Goal: Contribute content

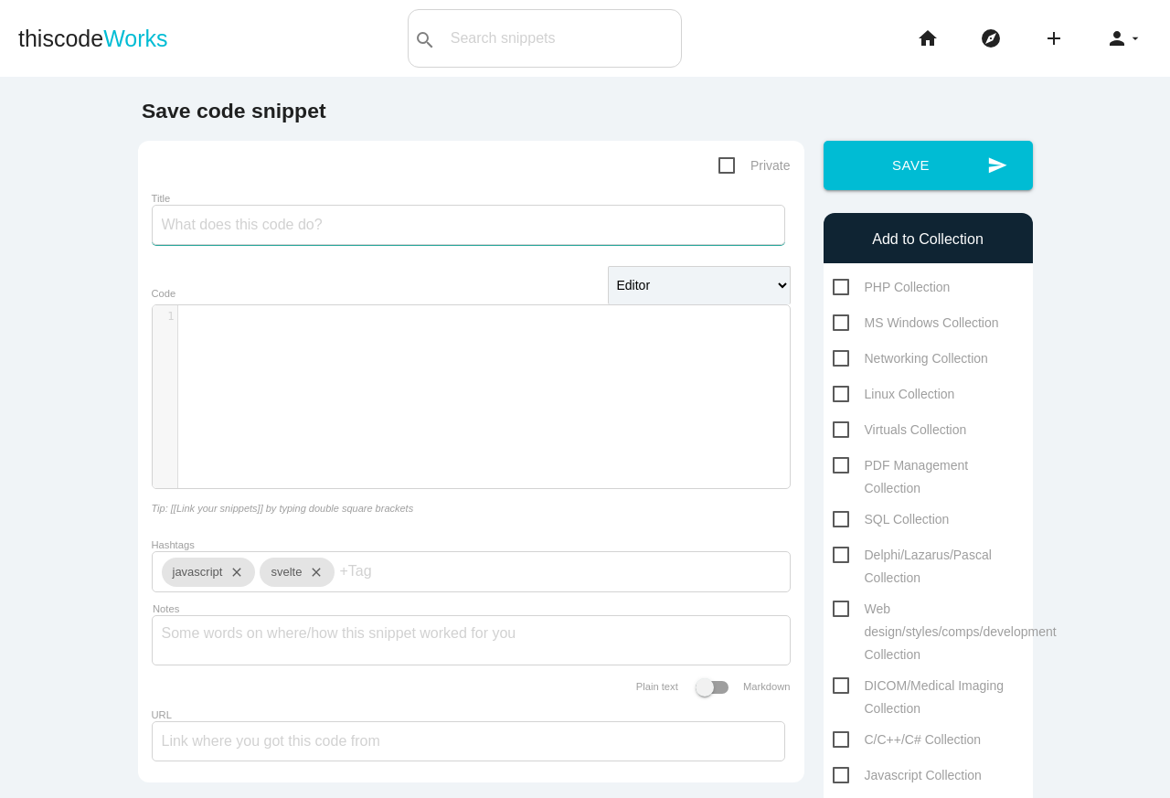
click at [340, 226] on input "Title" at bounding box center [468, 225] width 633 height 40
click at [184, 227] on input "N*N: Import/export" at bounding box center [468, 225] width 633 height 40
type input "N8N: Import/export"
click at [345, 462] on div "​ x 1 ​" at bounding box center [485, 410] width 664 height 210
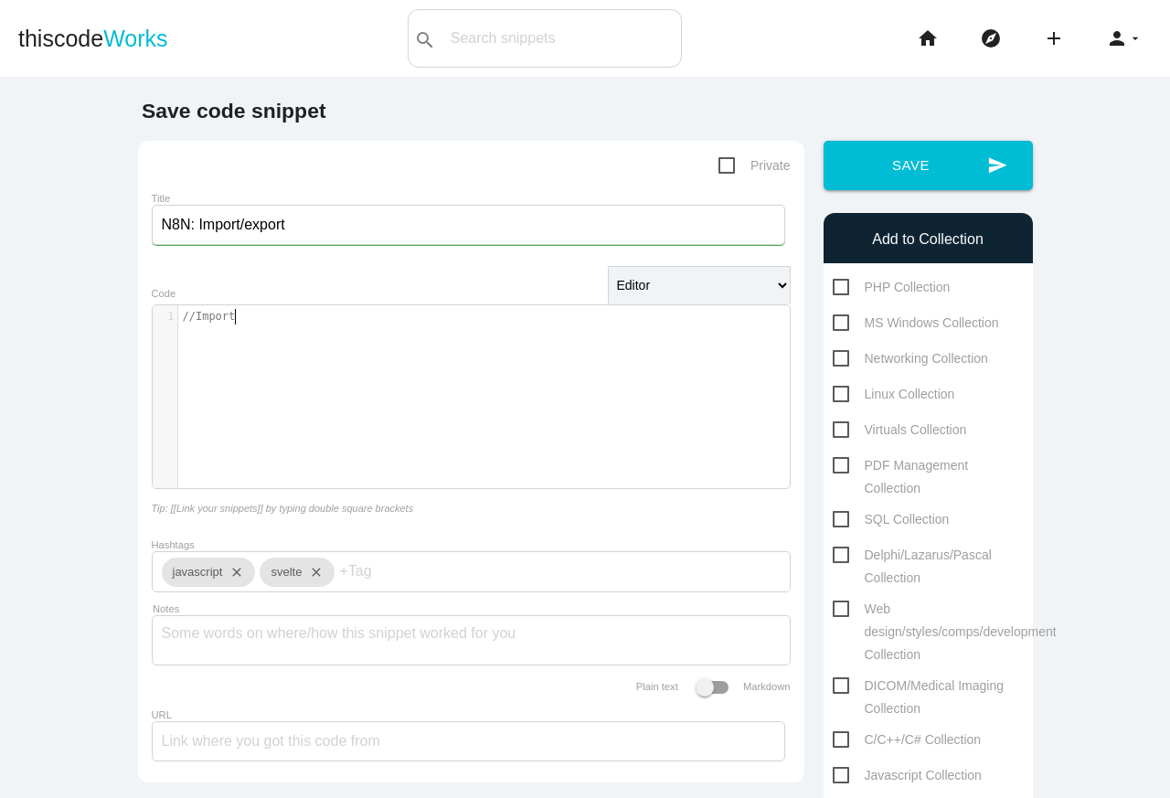
type textarea "//Import:"
type textarea "#"
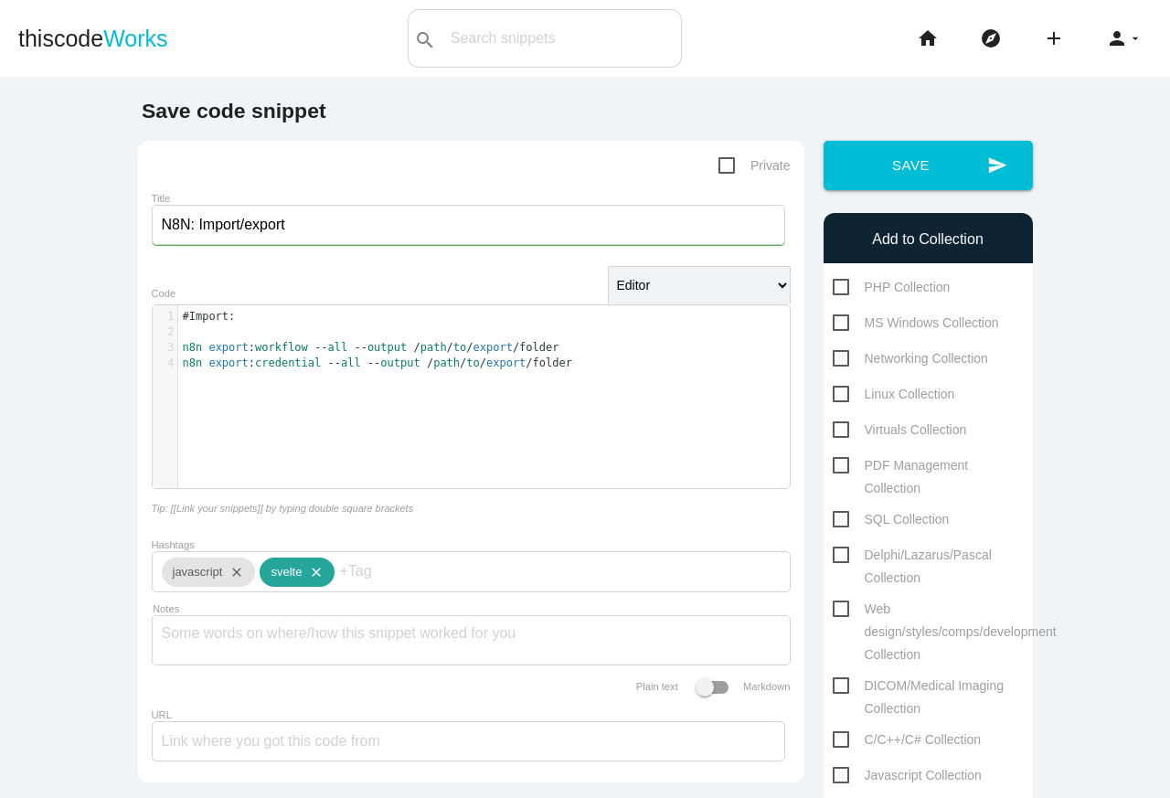
click at [319, 577] on icon "close" at bounding box center [313, 571] width 22 height 29
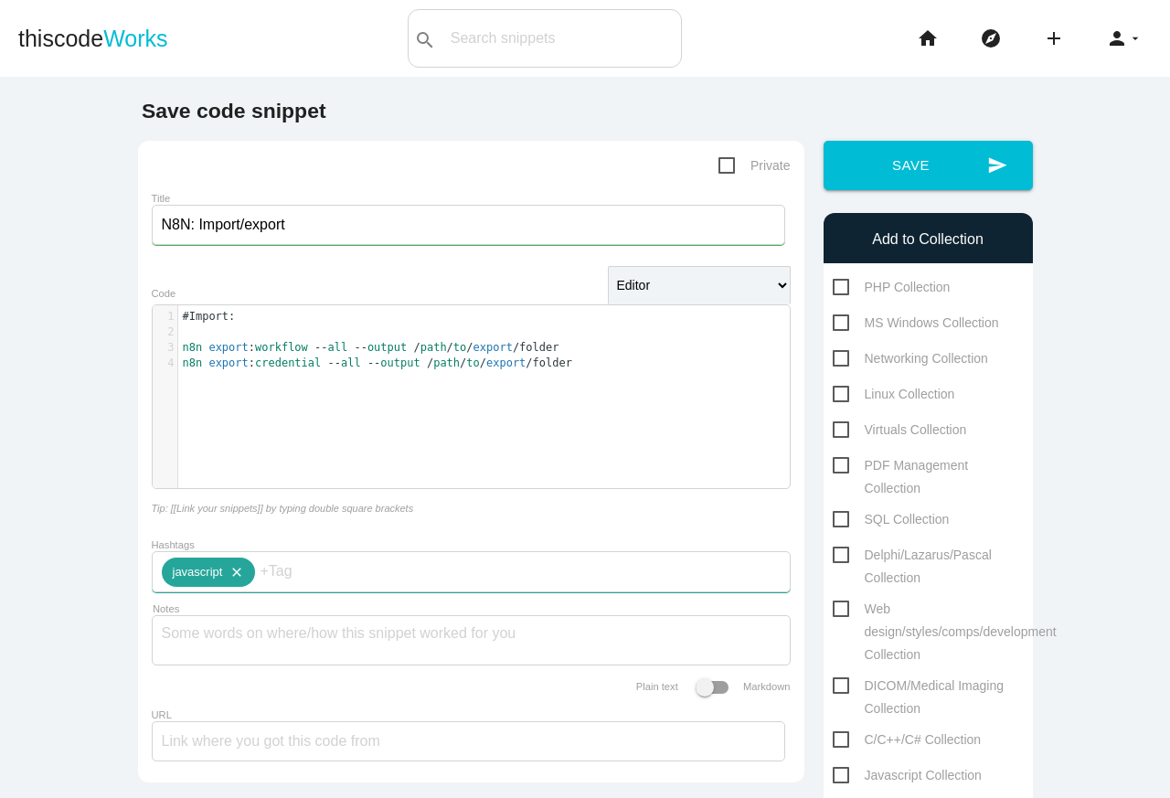
click at [238, 577] on icon "close" at bounding box center [233, 571] width 22 height 29
click at [240, 578] on input "Hashtags" at bounding box center [217, 571] width 110 height 38
type input "bash"
click at [207, 624] on span "bash" at bounding box center [217, 613] width 110 height 46
click at [574, 438] on div "​ x 1 #Import: 2 ​ 3 n8n export : workflow -- all -- output / path / to / expor…" at bounding box center [485, 410] width 664 height 210
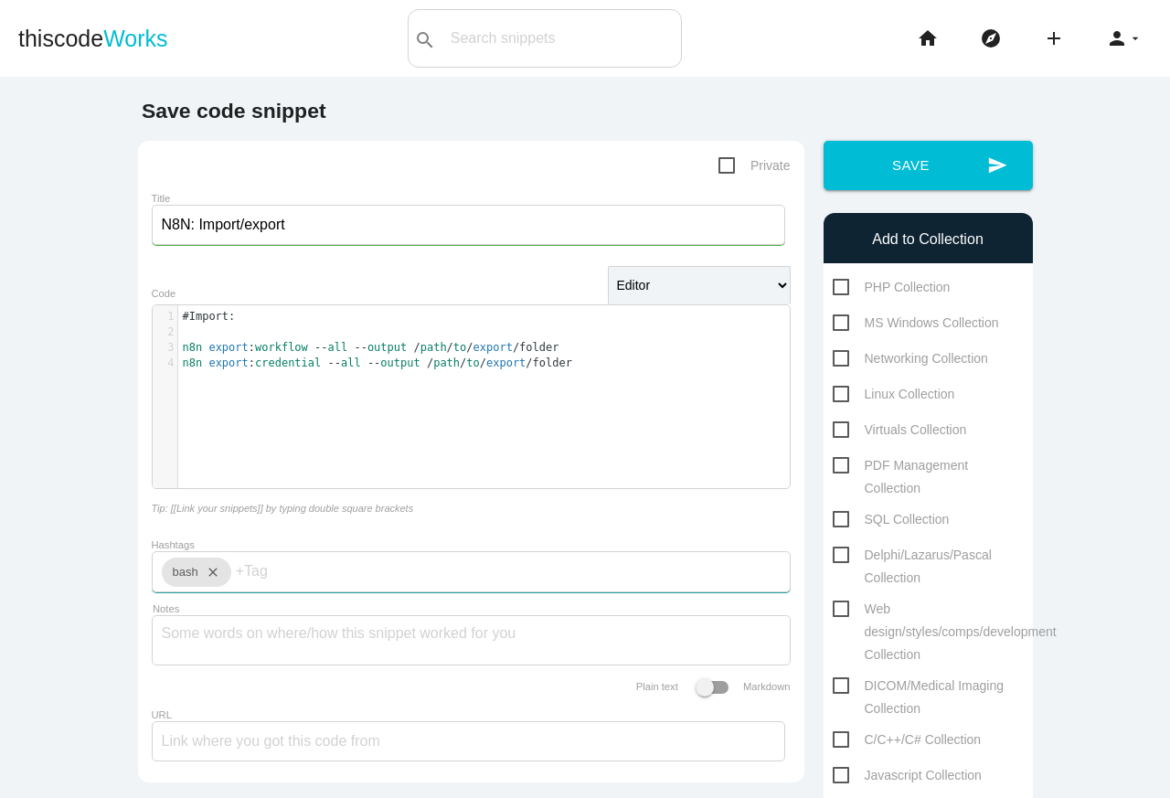
scroll to position [5, 0]
type textarea "#Export:"
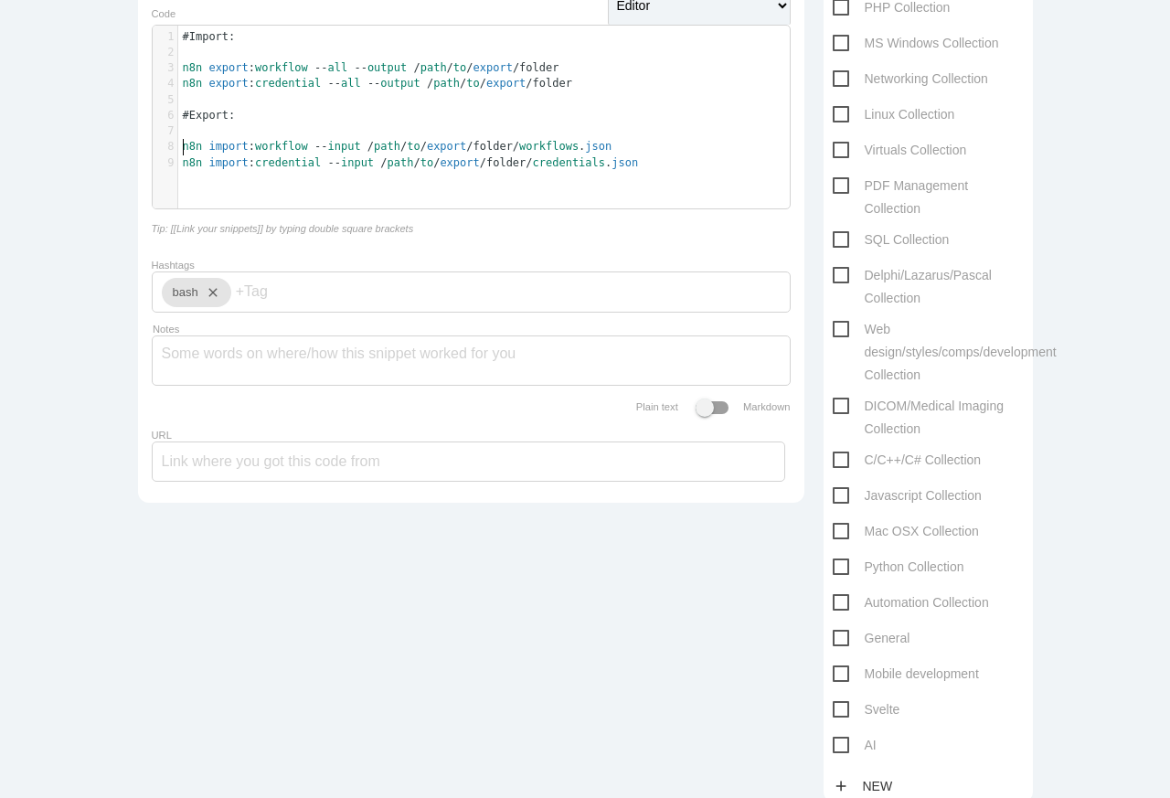
scroll to position [471, 0]
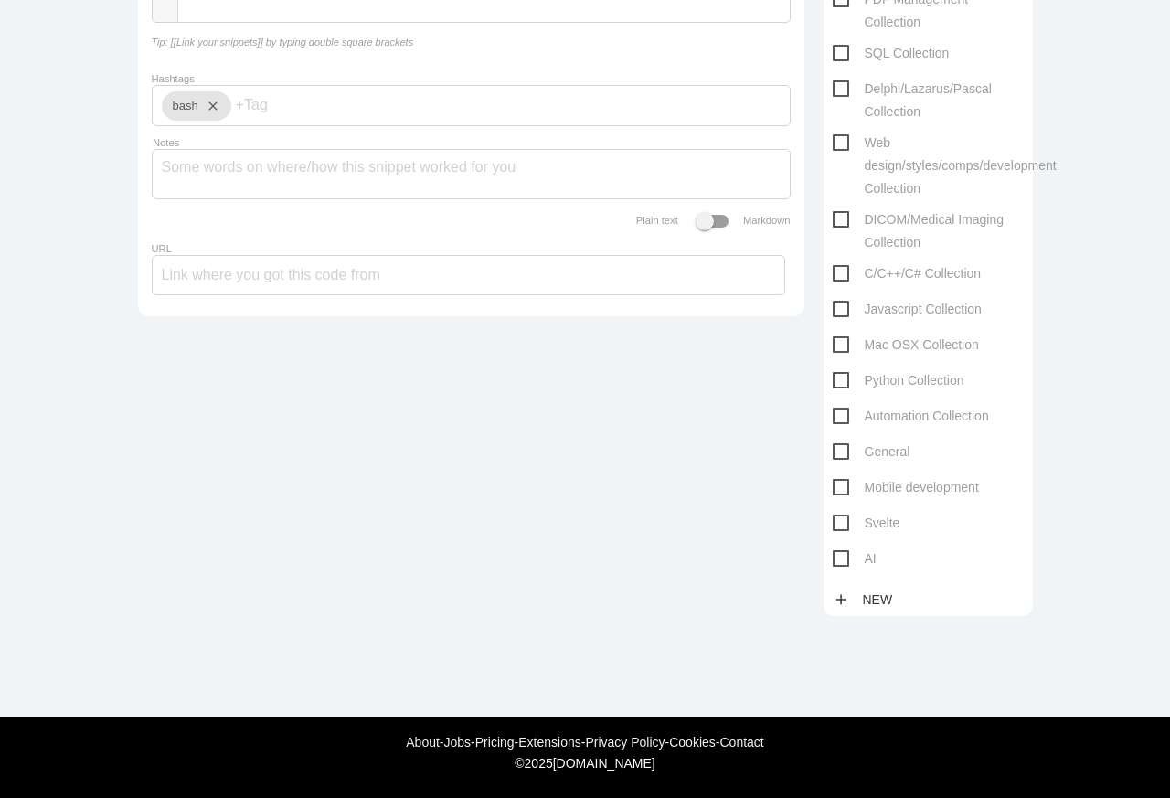
click at [837, 557] on span "AI" at bounding box center [854, 558] width 44 height 23
click at [837, 557] on input "AI" at bounding box center [838, 553] width 12 height 12
checkbox input "true"
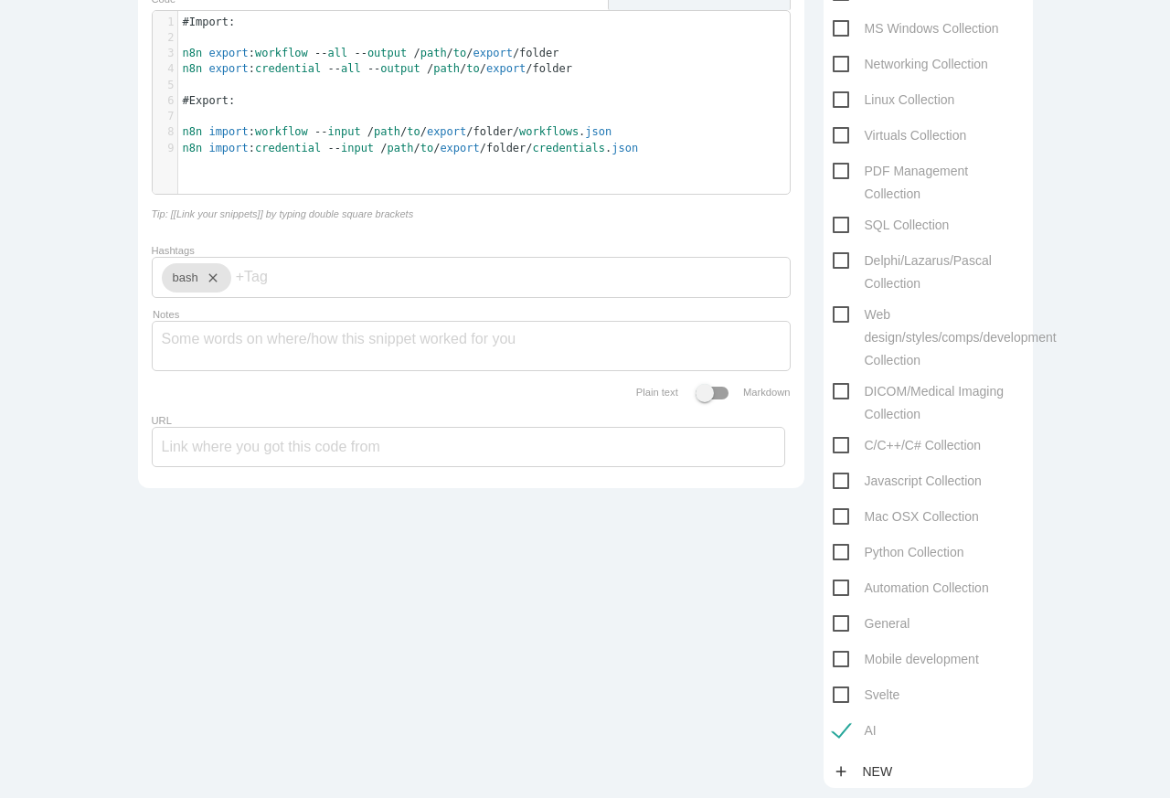
scroll to position [185, 0]
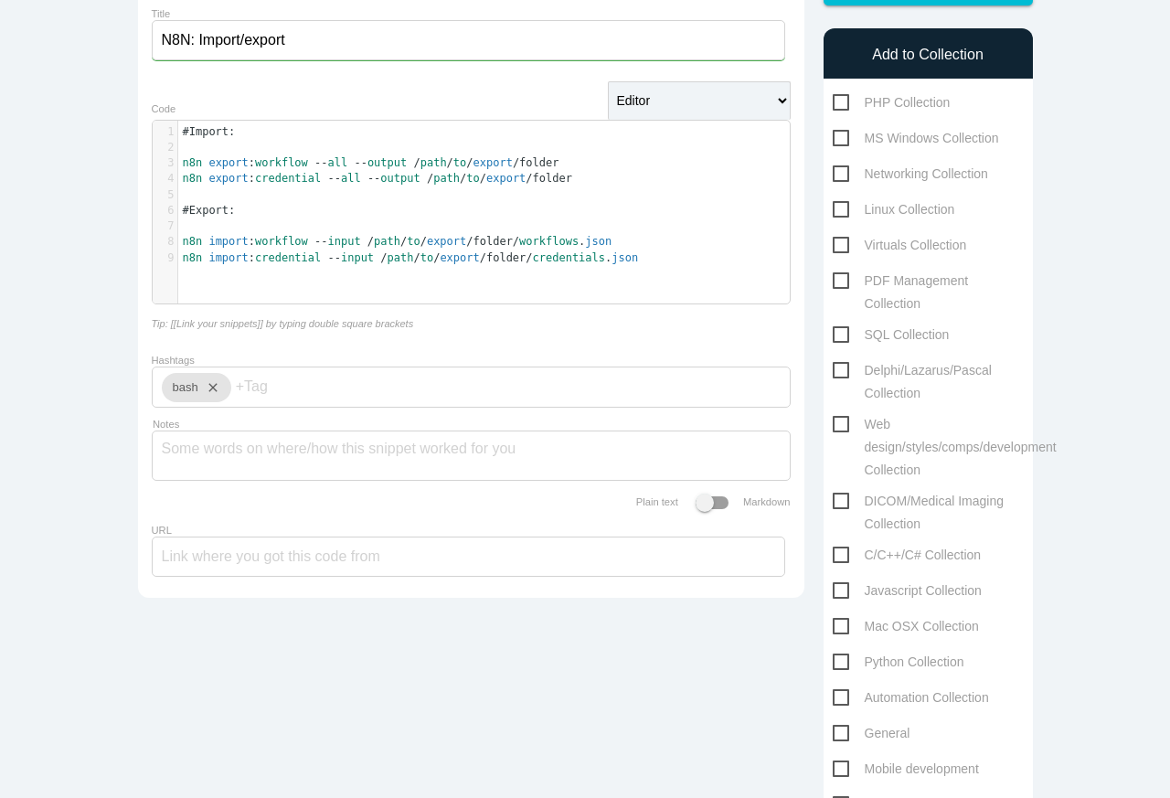
click at [911, 210] on span "Linux Collection" at bounding box center [893, 209] width 122 height 23
click at [844, 210] on input "Linux Collection" at bounding box center [838, 204] width 12 height 12
checkbox input "true"
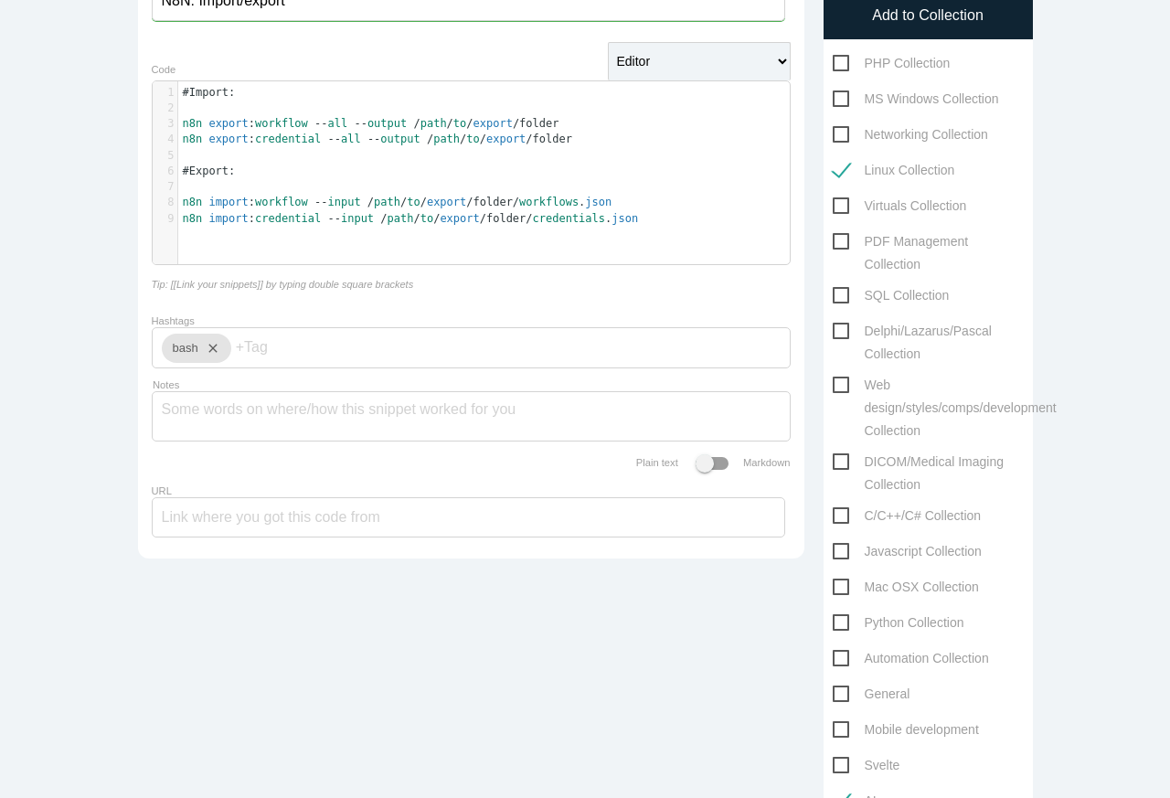
scroll to position [0, 0]
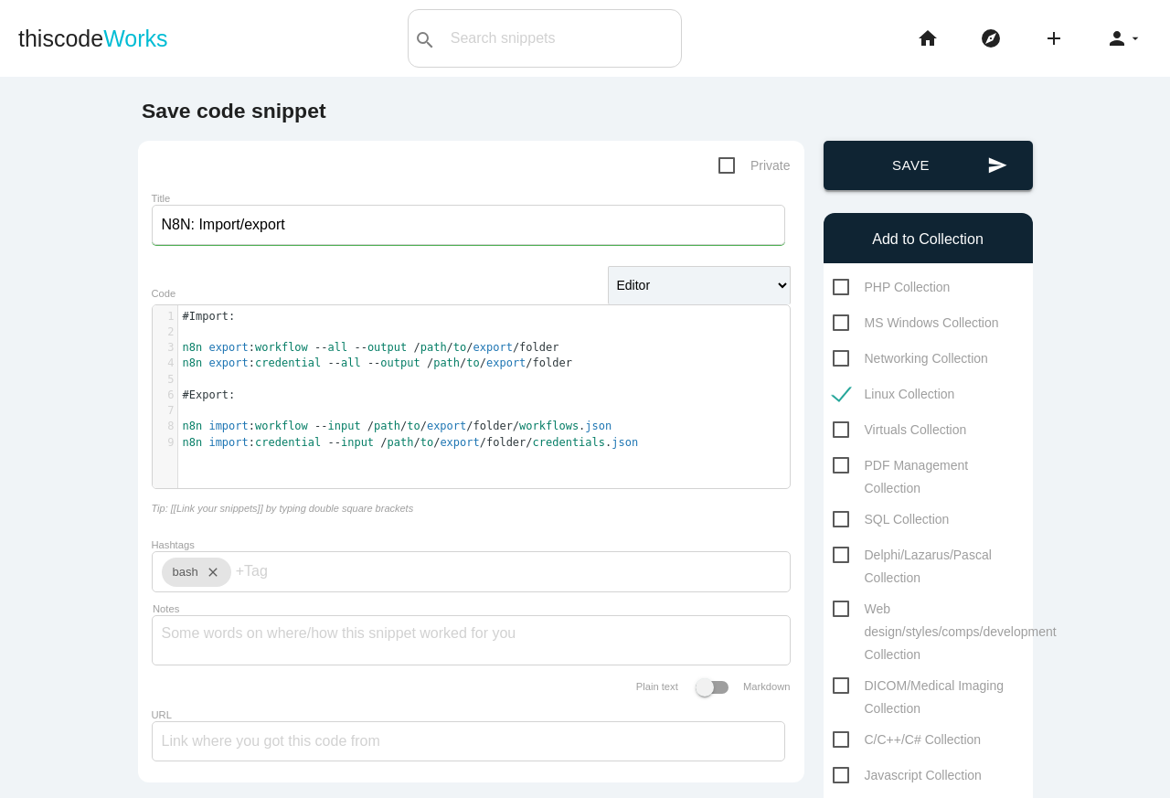
click at [923, 175] on button "send Save" at bounding box center [927, 165] width 209 height 49
